Goal: Find specific page/section: Find specific page/section

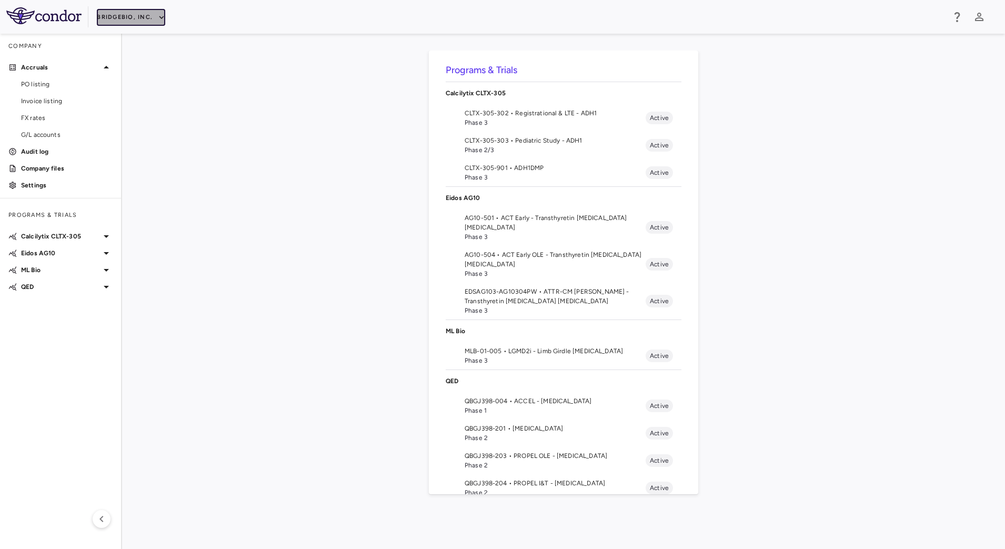
click at [160, 15] on icon "button" at bounding box center [161, 17] width 9 height 9
click at [146, 38] on li "Acelyrin" at bounding box center [141, 38] width 88 height 16
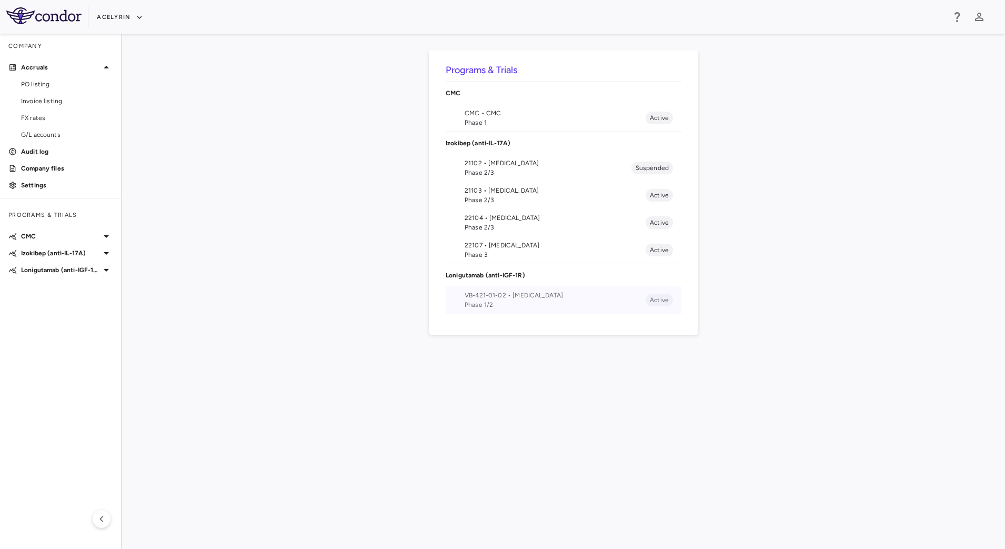
click at [467, 298] on span "VB-421-01-02 • [MEDICAL_DATA]" at bounding box center [555, 294] width 181 height 9
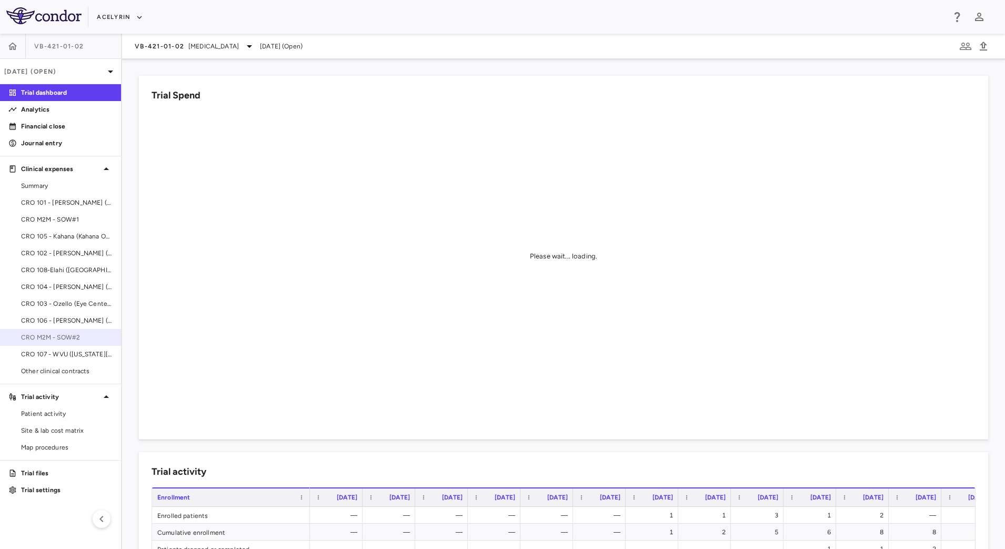
click at [72, 339] on span "CRO M2M - SOW#2" at bounding box center [67, 337] width 92 height 9
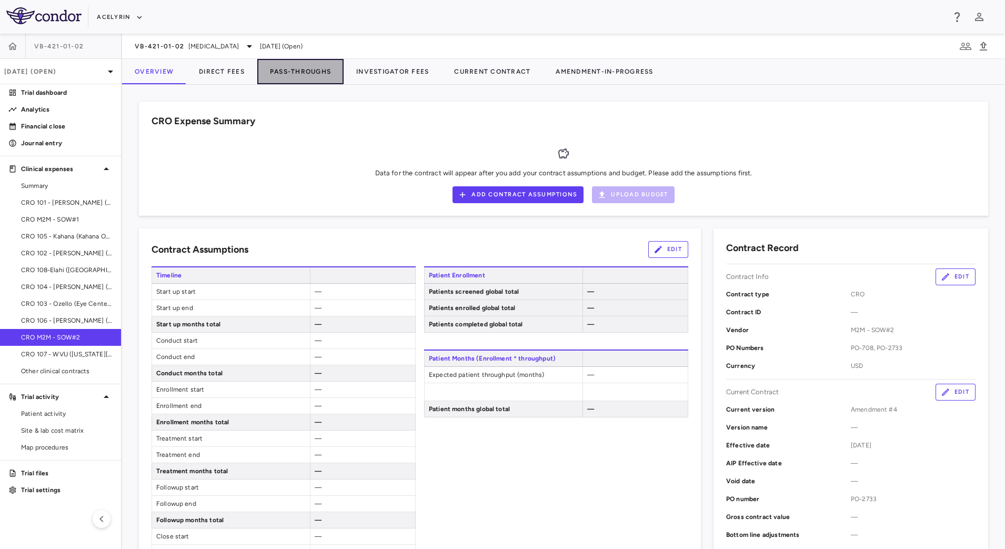
click at [309, 68] on button "Pass-Throughs" at bounding box center [300, 71] width 86 height 25
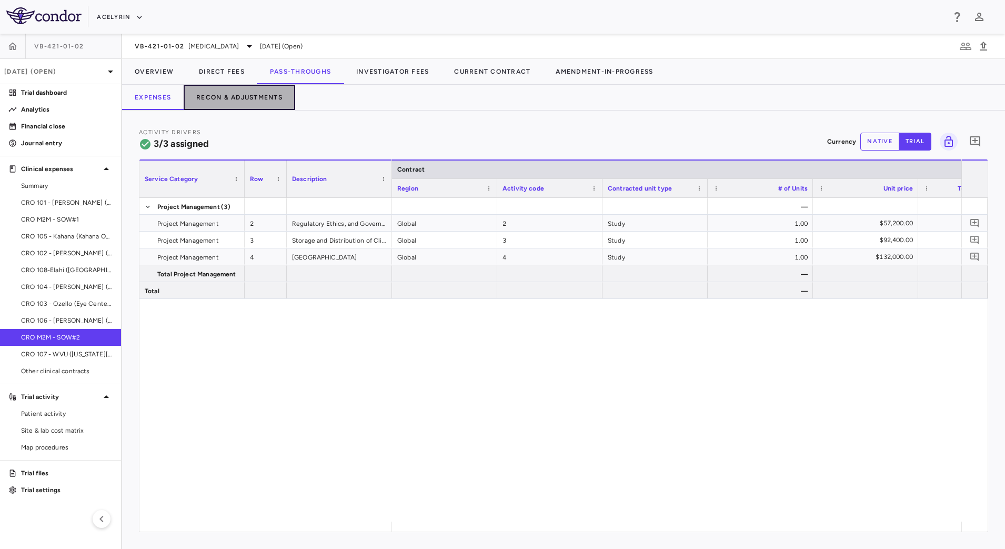
click at [241, 99] on button "Recon & Adjustments" at bounding box center [240, 97] width 112 height 25
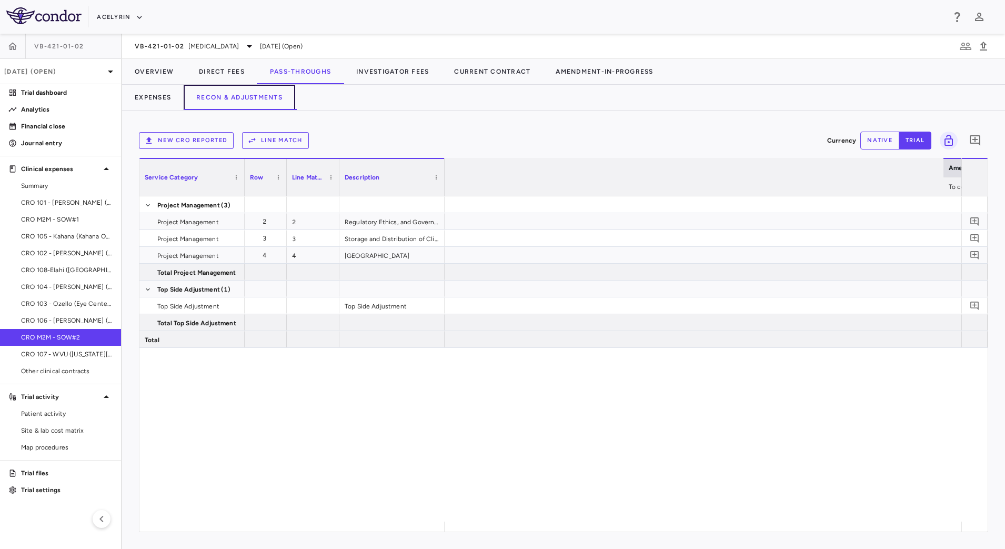
scroll to position [0, 1877]
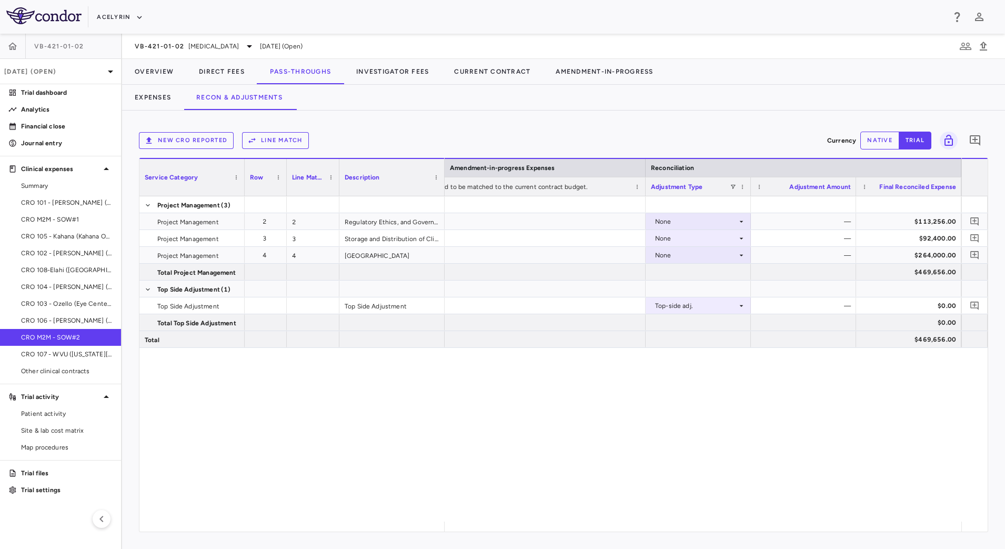
click at [877, 141] on button "native" at bounding box center [879, 141] width 39 height 18
type button "native"
click at [823, 283] on div at bounding box center [803, 288] width 105 height 16
click at [397, 70] on button "Investigator Fees" at bounding box center [393, 71] width 98 height 25
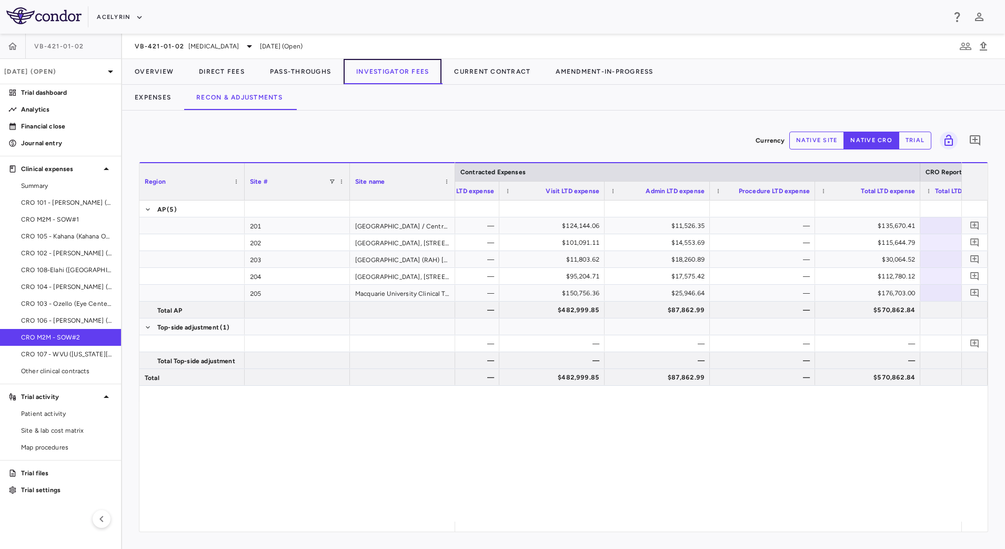
scroll to position [0, 651]
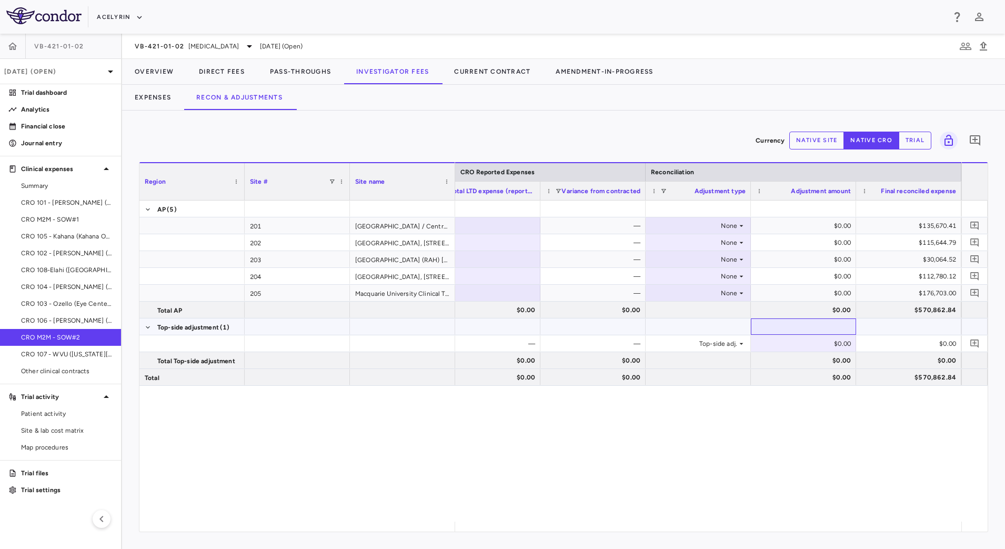
click at [817, 329] on div at bounding box center [803, 326] width 95 height 15
click at [155, 92] on button "Expenses" at bounding box center [153, 97] width 62 height 25
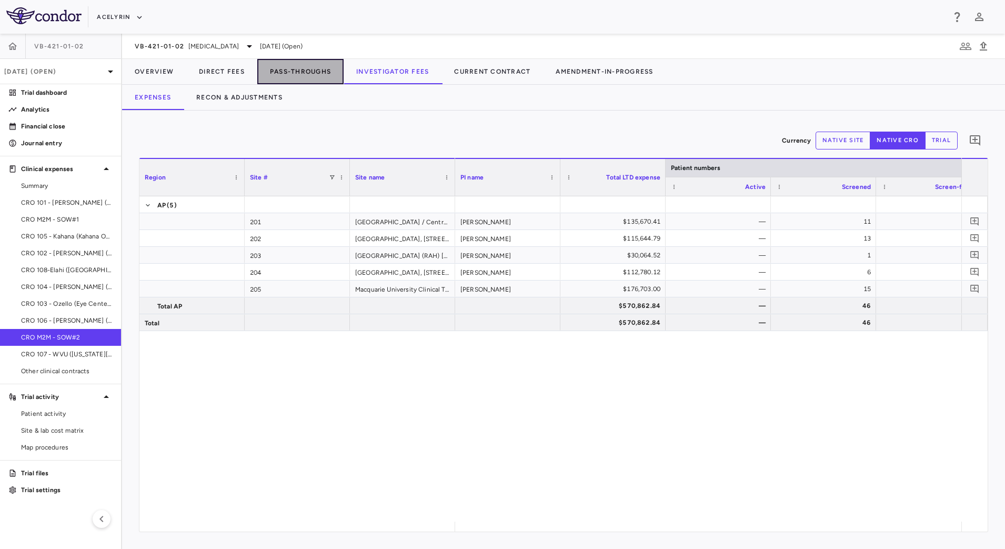
click at [273, 76] on button "Pass-Throughs" at bounding box center [300, 71] width 86 height 25
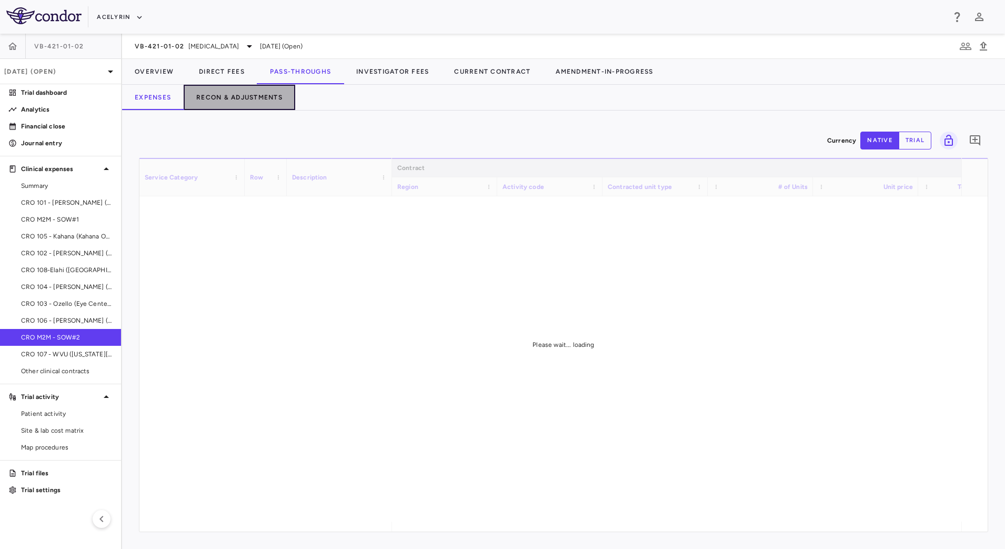
click at [220, 95] on button "Recon & Adjustments" at bounding box center [240, 97] width 112 height 25
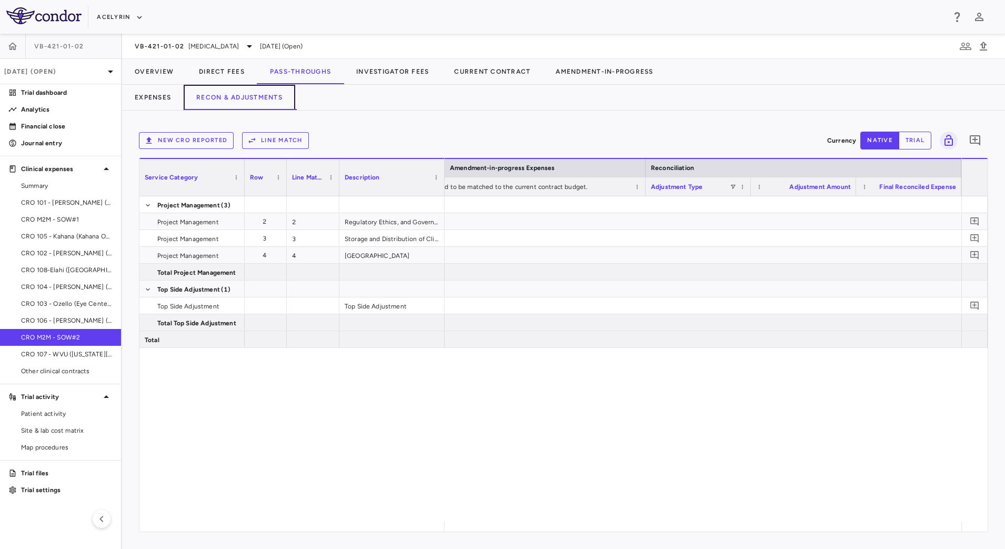
scroll to position [0, 1877]
